Goal: Transaction & Acquisition: Purchase product/service

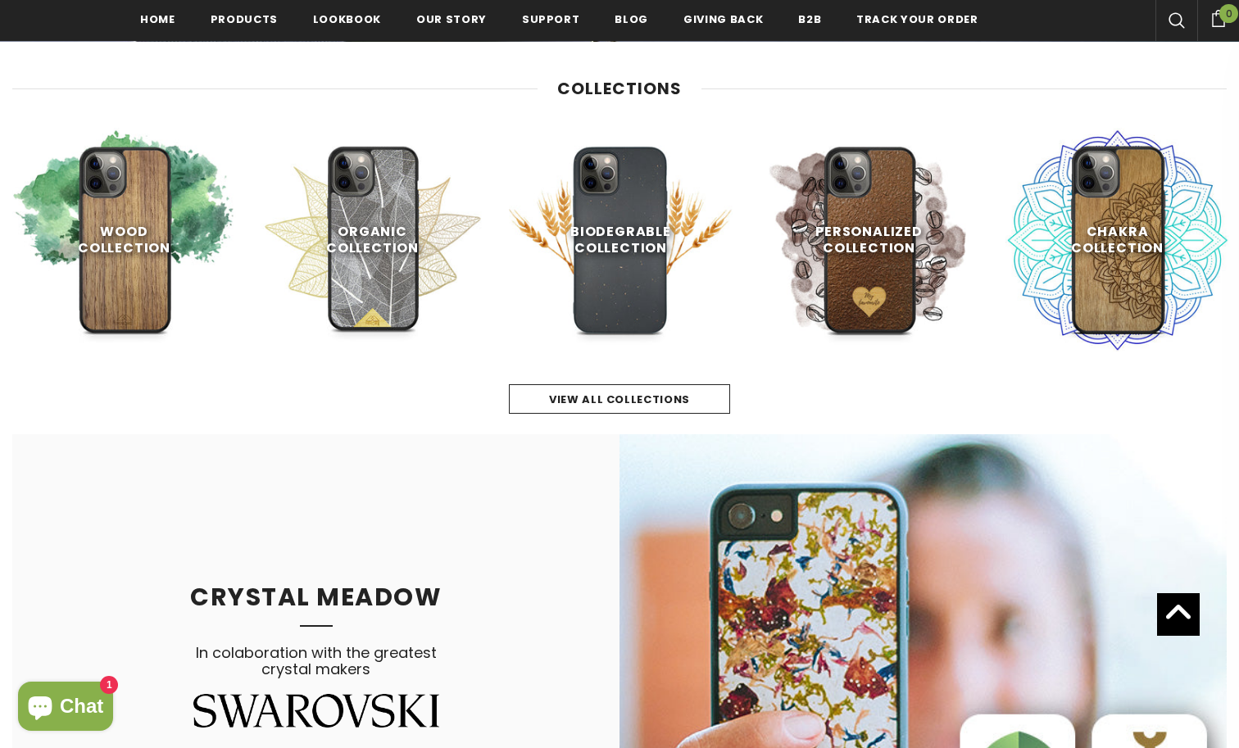
scroll to position [704, 0]
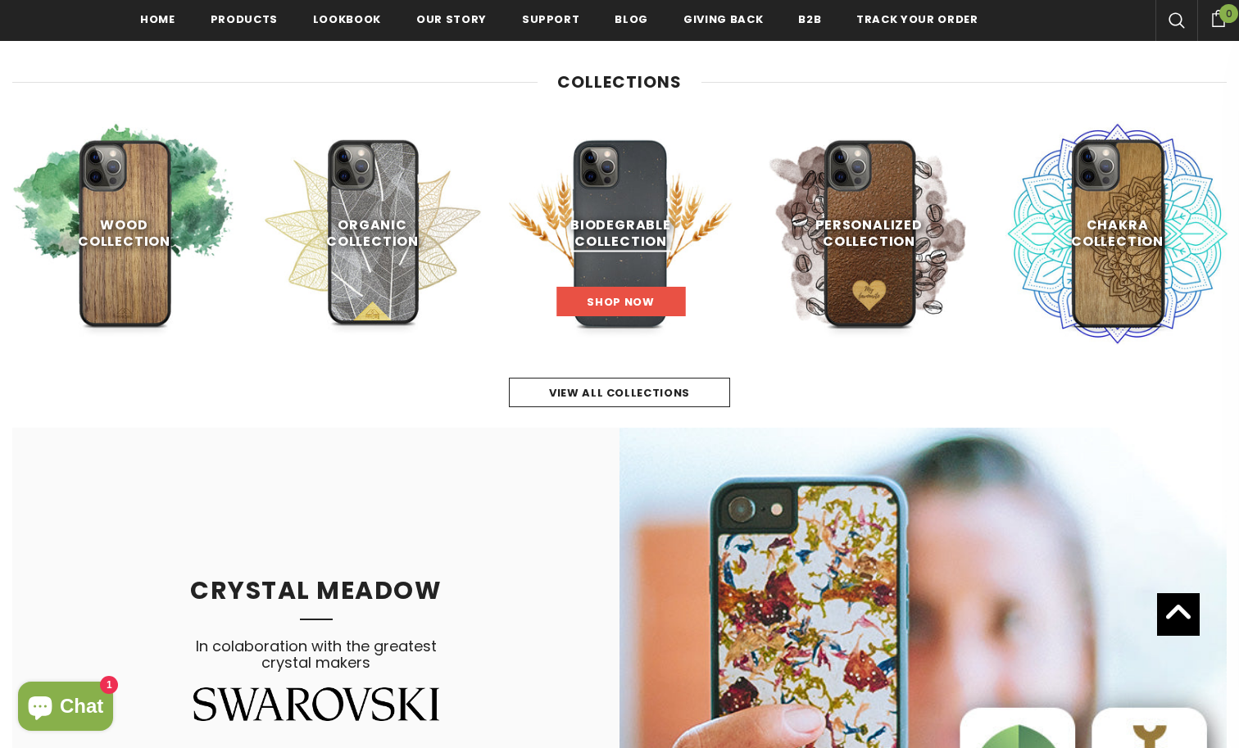
click at [629, 292] on link "Shop Now" at bounding box center [620, 302] width 129 height 30
